Goal: Find specific page/section: Find specific page/section

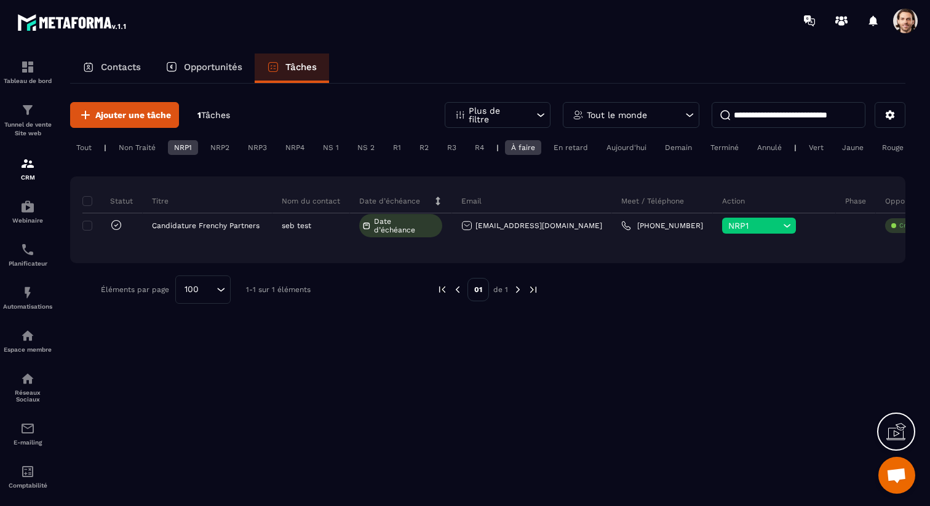
click at [76, 145] on div "Tout" at bounding box center [84, 147] width 28 height 15
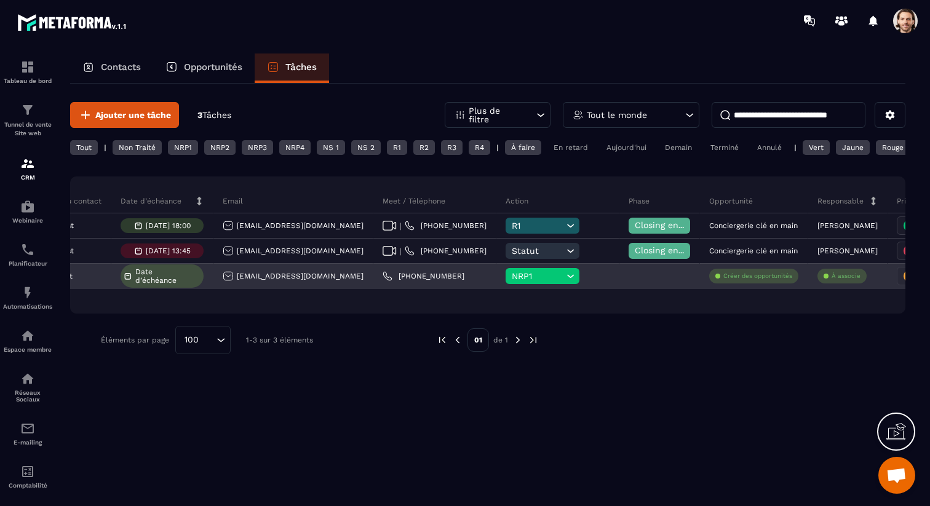
scroll to position [0, 274]
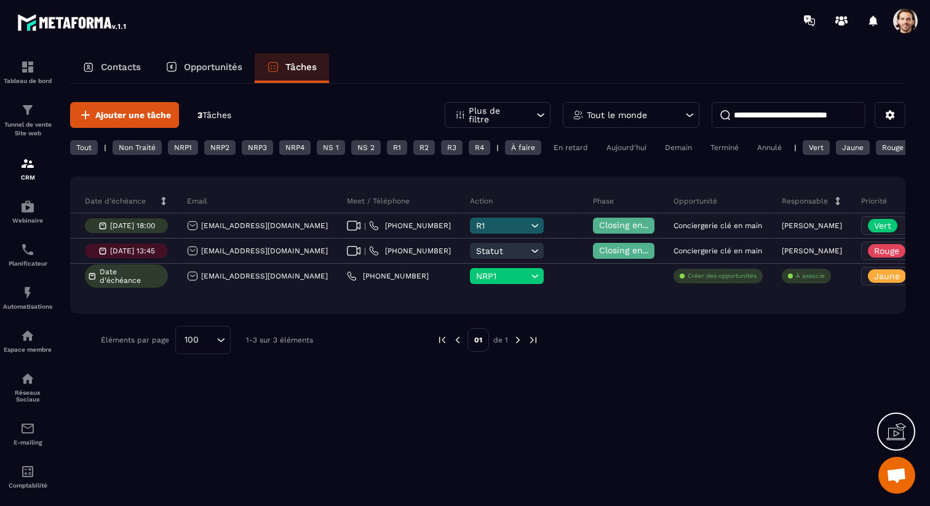
click at [640, 112] on p "Tout le monde" at bounding box center [617, 115] width 60 height 9
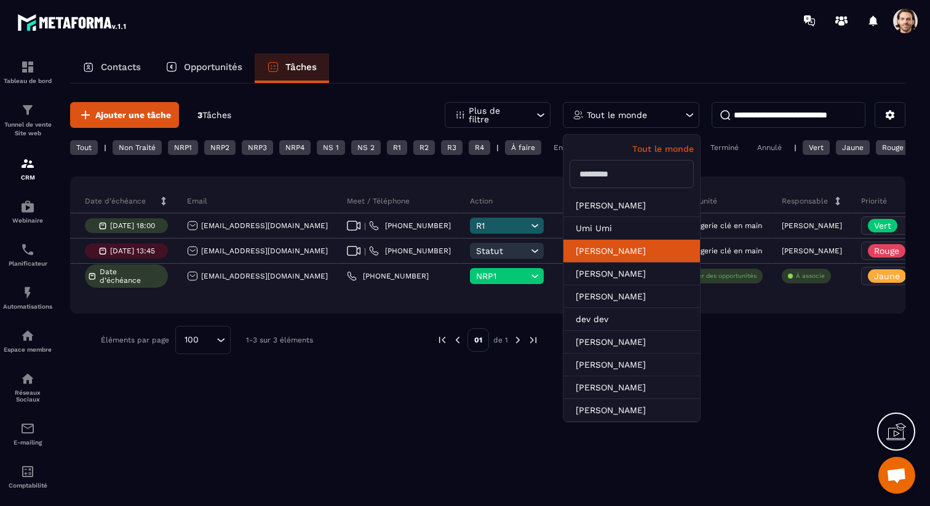
click at [640, 245] on li "[PERSON_NAME]" at bounding box center [631, 251] width 137 height 23
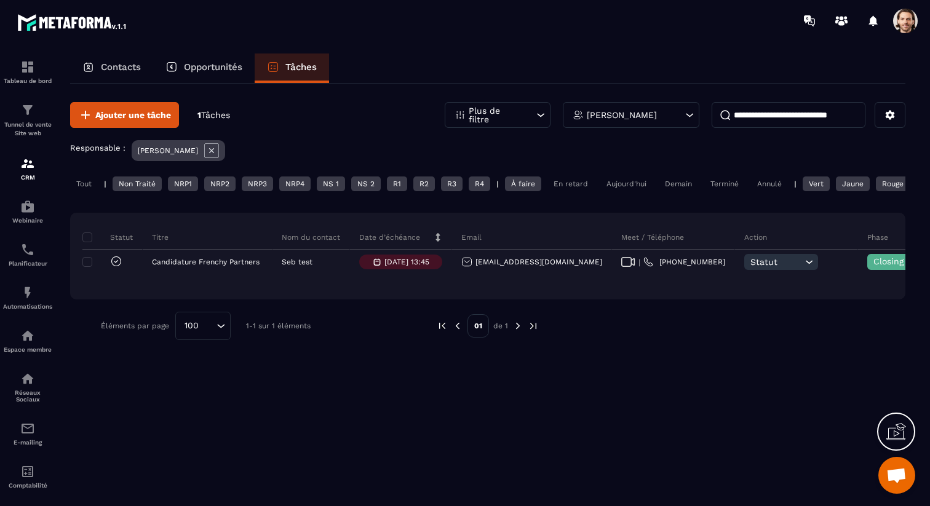
click at [191, 63] on p "Opportunités" at bounding box center [213, 67] width 58 height 11
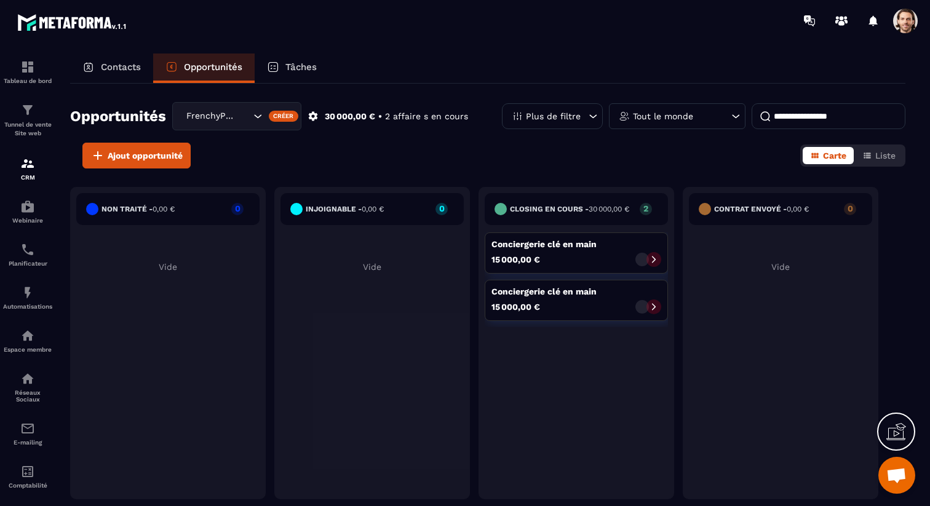
click at [291, 68] on p "Tâches" at bounding box center [300, 67] width 31 height 11
